Goal: Check status: Check status

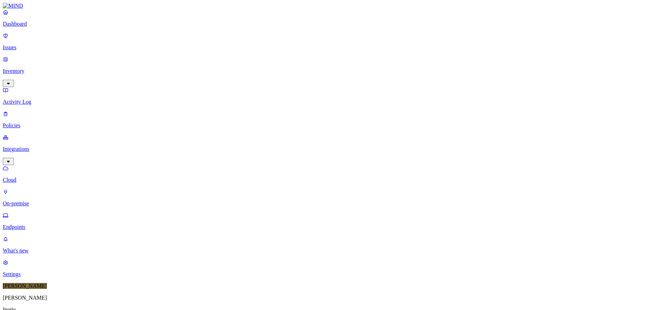
scroll to position [178, 0]
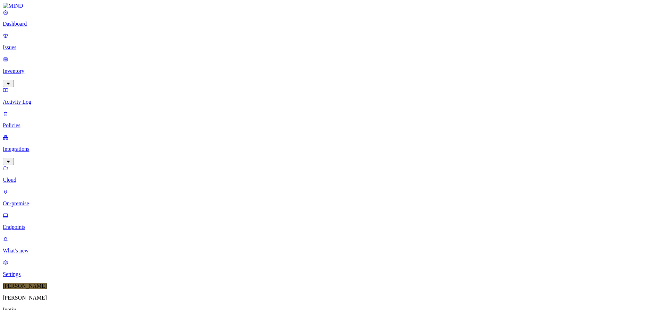
click at [204, 78] on div "Paused" at bounding box center [204, 84] width 0 height 12
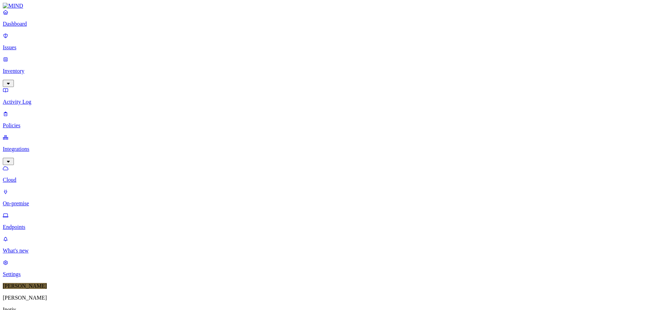
click at [204, 79] on div "Paused" at bounding box center [204, 85] width 0 height 12
click at [204, 41] on div "Online" at bounding box center [204, 47] width 0 height 12
